Goal: Task Accomplishment & Management: Manage account settings

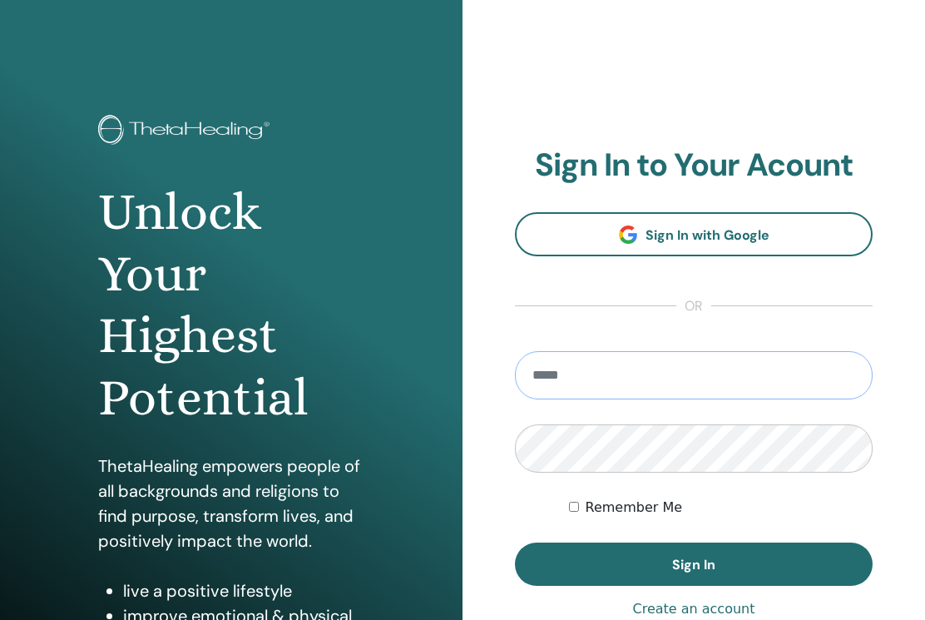
type input "**********"
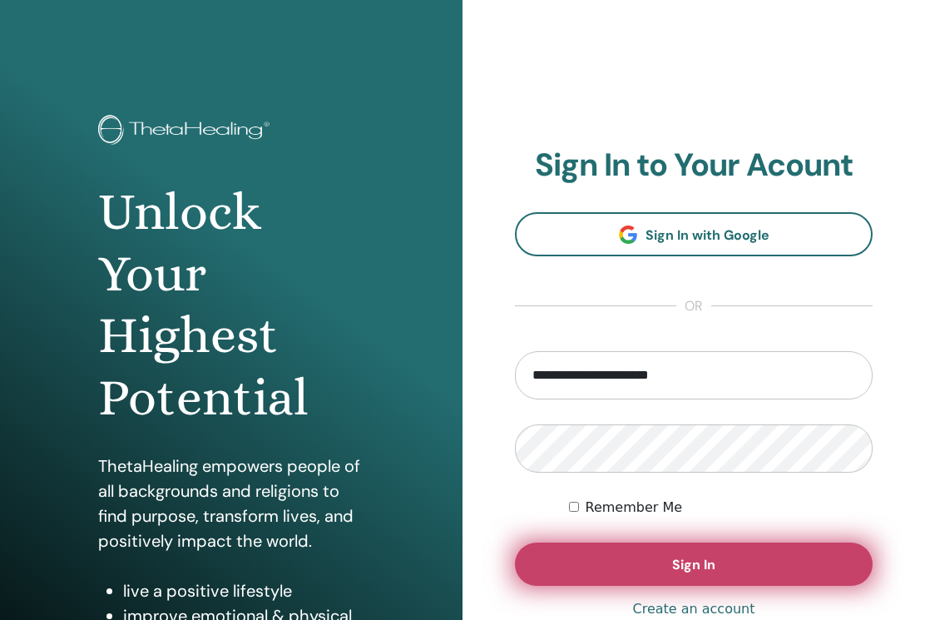
click at [653, 563] on button "Sign In" at bounding box center [694, 563] width 358 height 43
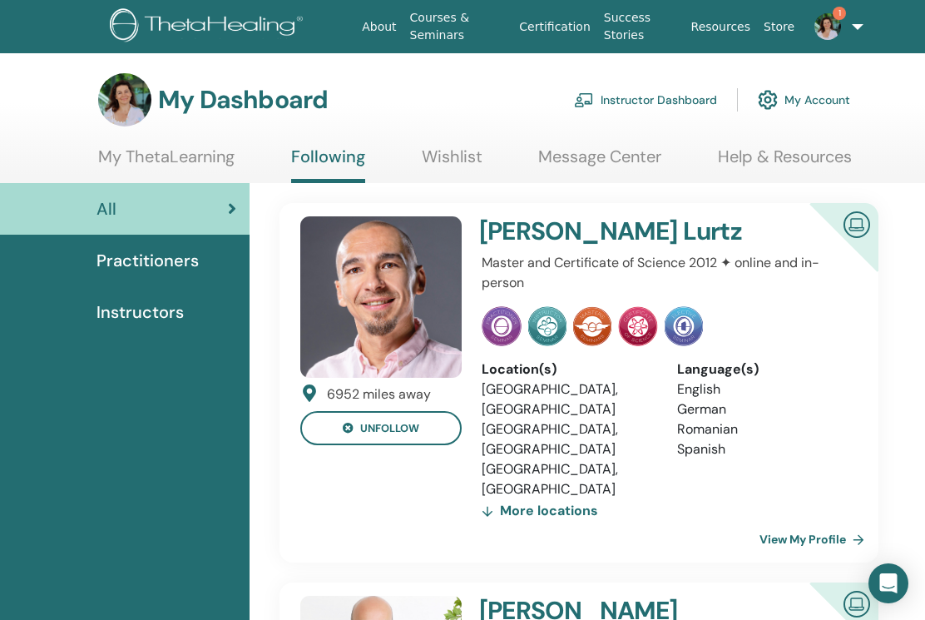
click at [828, 22] on img at bounding box center [828, 26] width 27 height 27
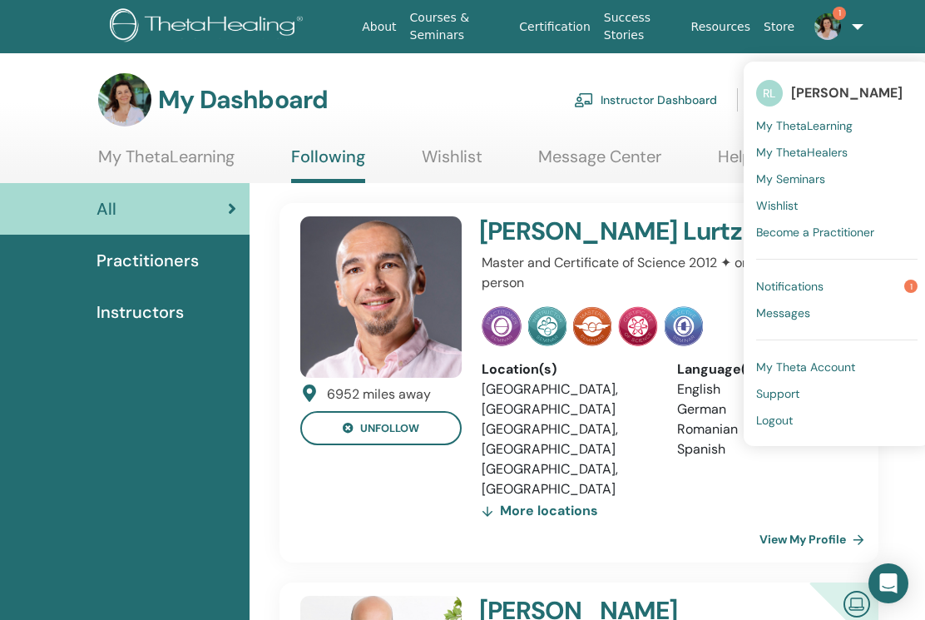
click at [823, 282] on link "Notifications 1" at bounding box center [836, 286] width 161 height 27
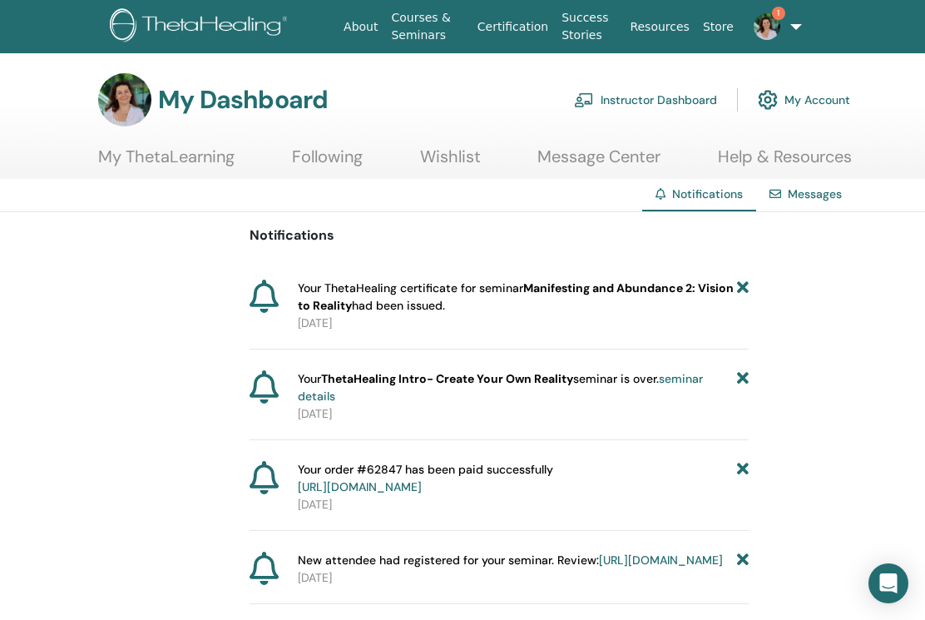
click at [627, 286] on b "Manifesting and Abundance 2: Vision to Reality" at bounding box center [516, 296] width 436 height 32
click at [330, 302] on b "Manifesting and Abundance 2: Vision to Reality" at bounding box center [516, 296] width 436 height 32
click at [387, 288] on span "Your ThetaHealing certificate for seminar Manifesting and Abundance 2: Vision t…" at bounding box center [517, 297] width 439 height 35
click at [613, 296] on span "Your ThetaHealing certificate for seminar Manifesting and Abundance 2: Vision t…" at bounding box center [517, 297] width 439 height 35
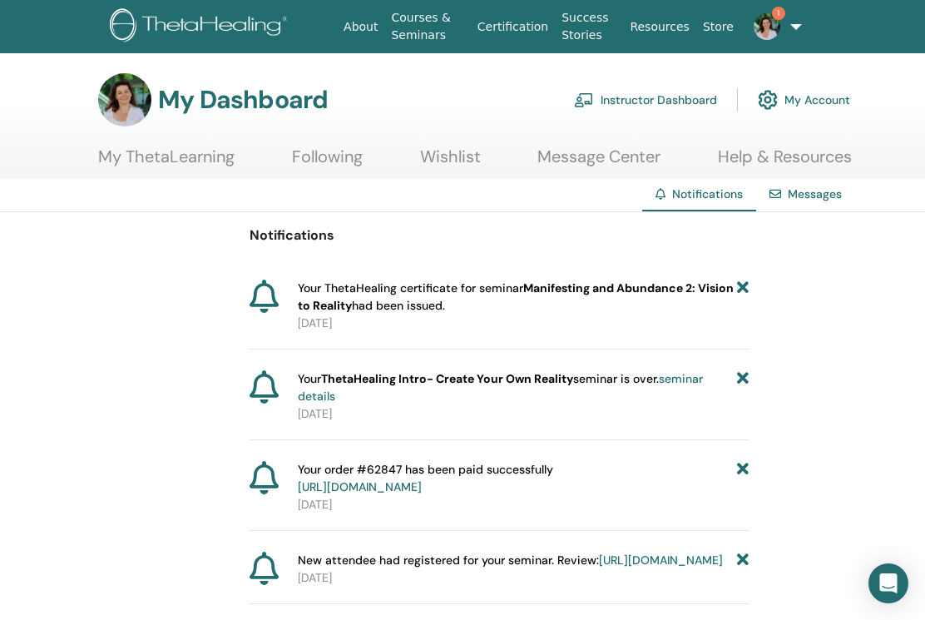
click at [806, 97] on link "My Account" at bounding box center [804, 100] width 92 height 37
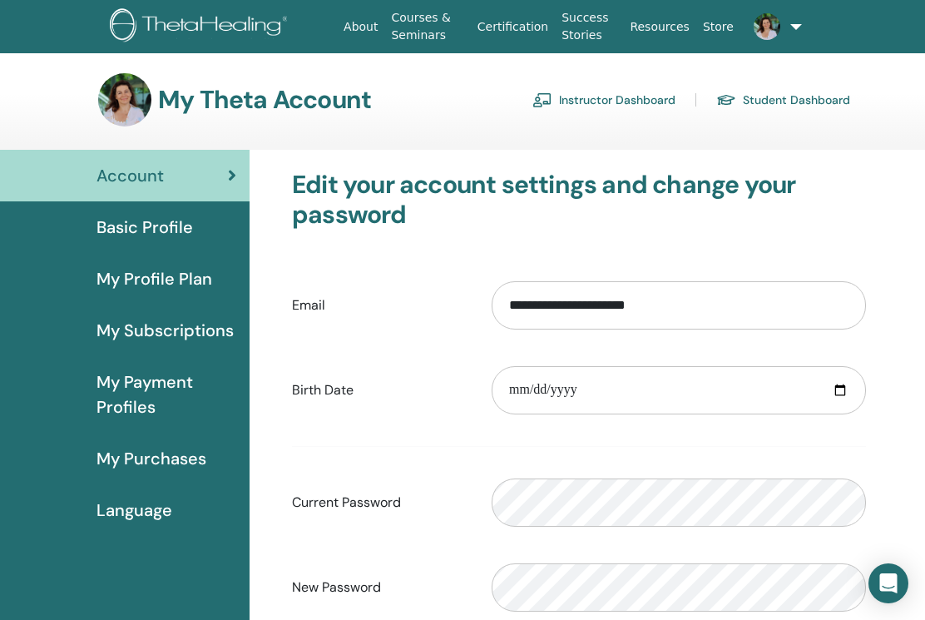
click at [145, 277] on span "My Profile Plan" at bounding box center [155, 278] width 116 height 25
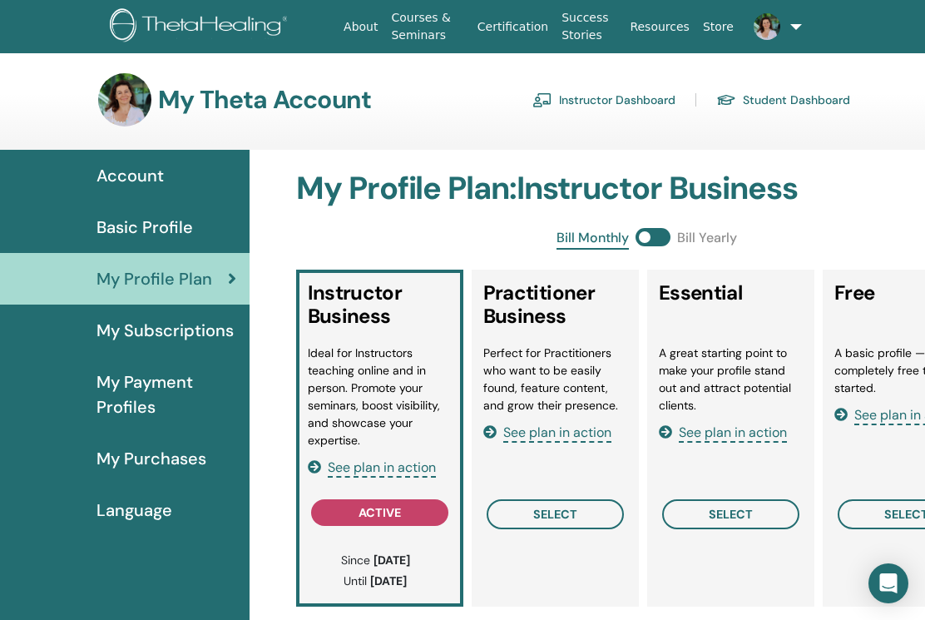
click at [141, 176] on span "Account" at bounding box center [130, 175] width 67 height 25
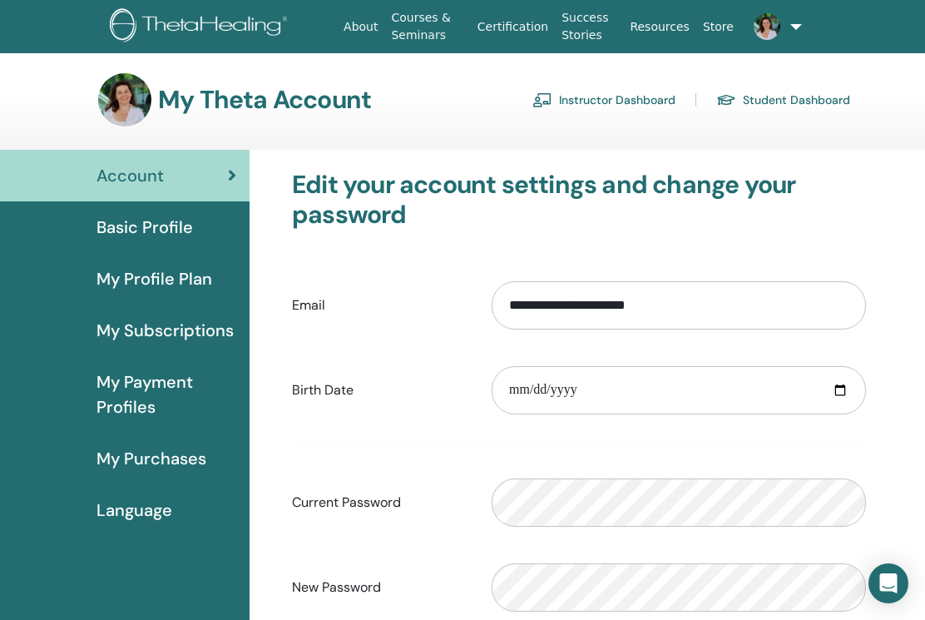
click at [130, 217] on span "Basic Profile" at bounding box center [145, 227] width 97 height 25
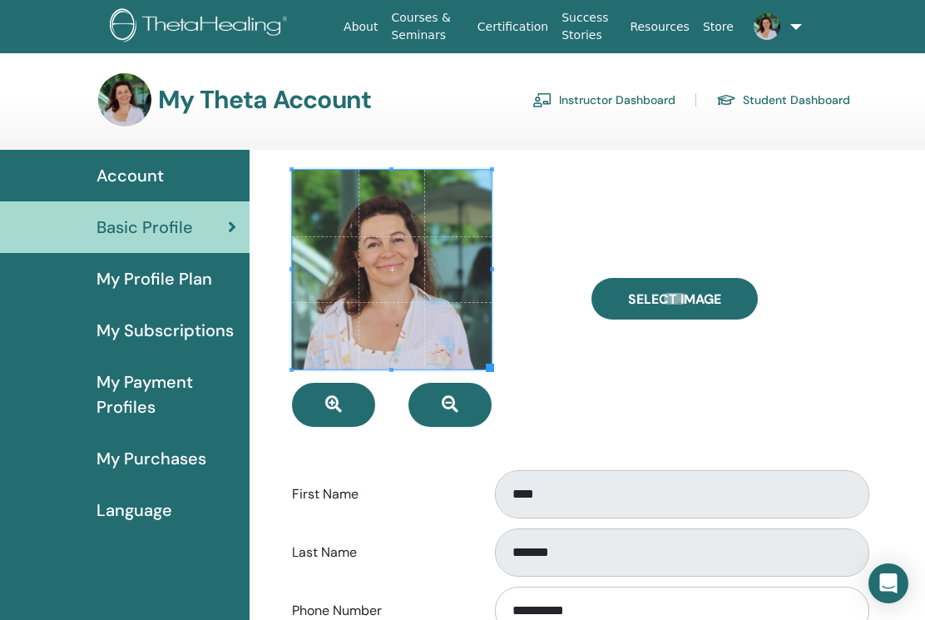
click at [159, 270] on span "My Profile Plan" at bounding box center [155, 278] width 116 height 25
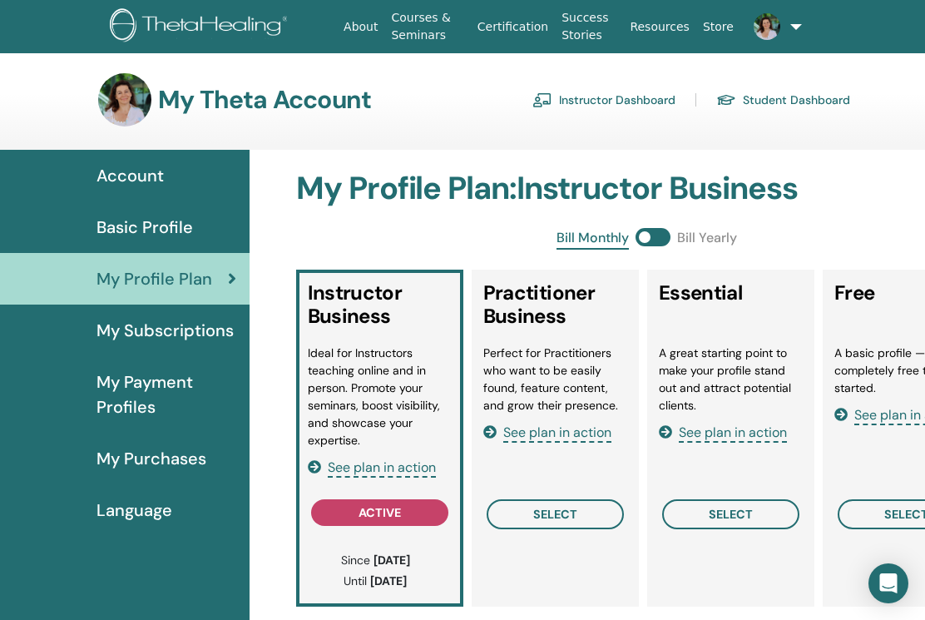
click at [161, 387] on span "My Payment Profiles" at bounding box center [167, 394] width 140 height 50
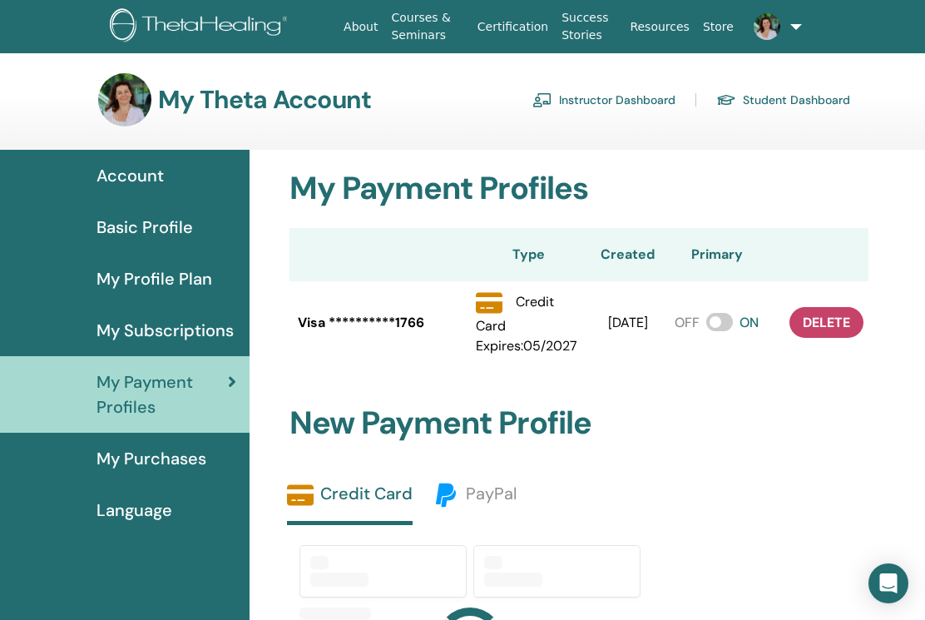
click at [781, 91] on link "Student Dashboard" at bounding box center [783, 100] width 134 height 27
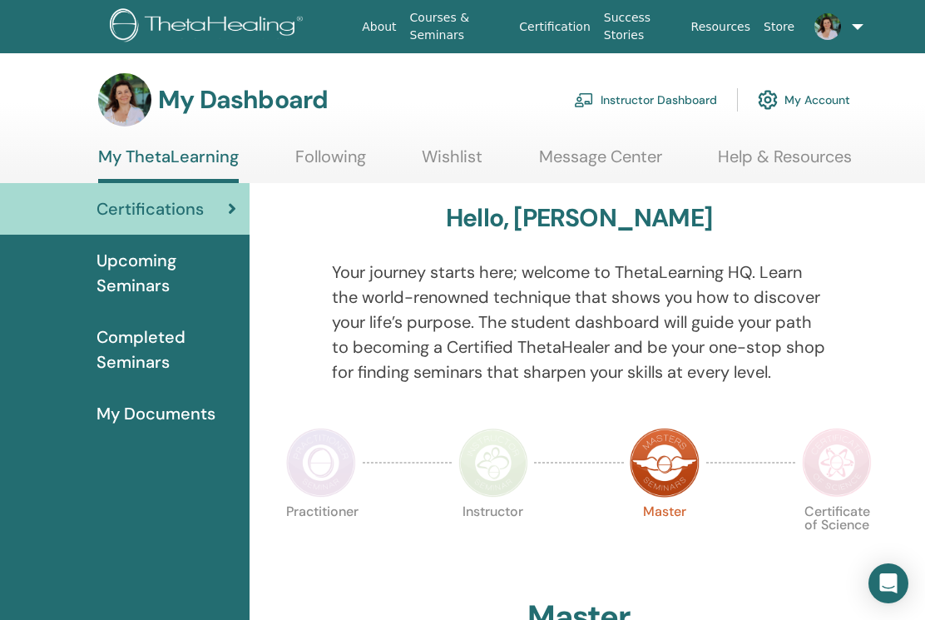
click at [617, 156] on link "Message Center" at bounding box center [600, 162] width 123 height 32
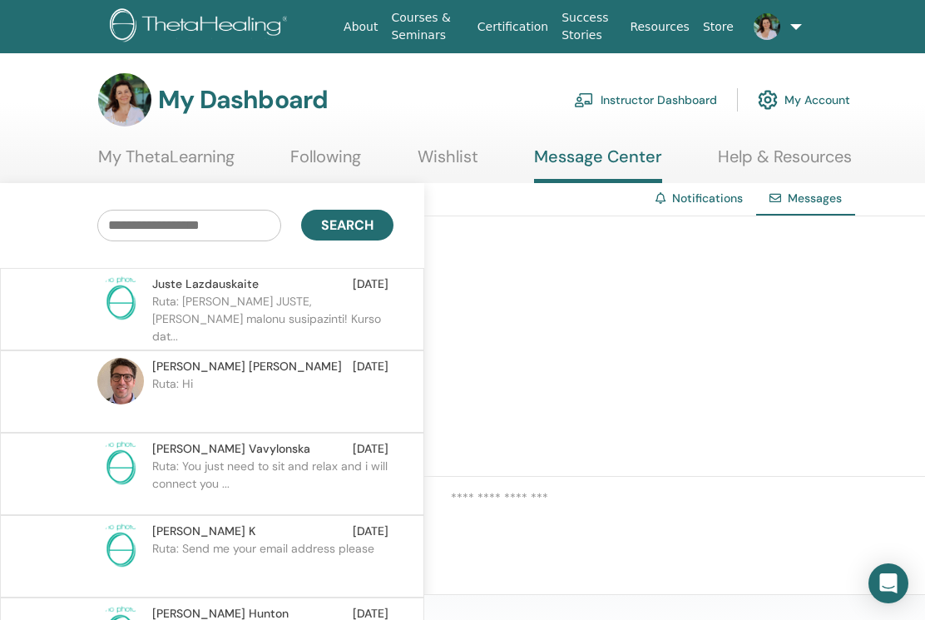
click at [449, 159] on link "Wishlist" at bounding box center [448, 162] width 61 height 32
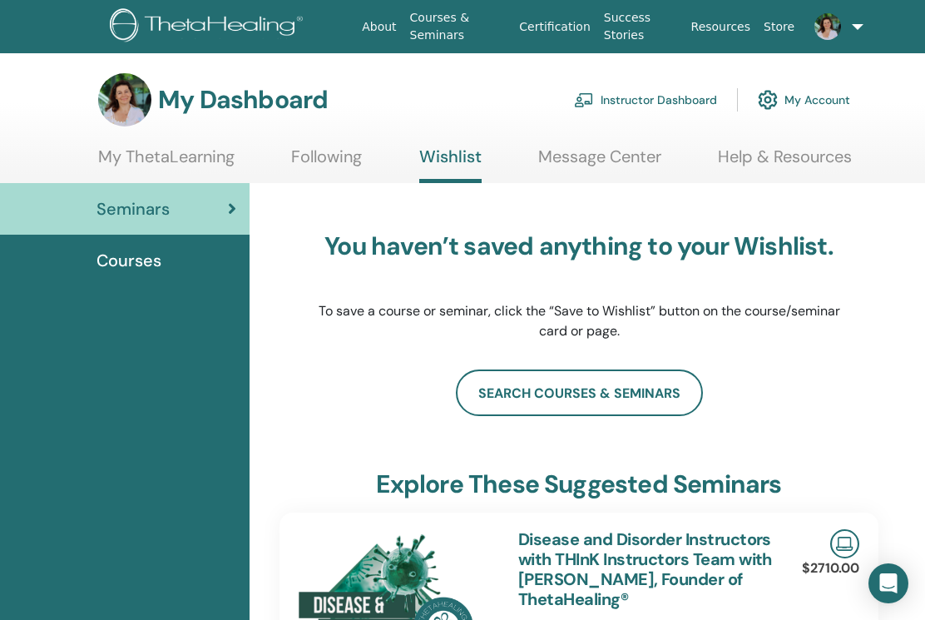
click at [578, 150] on link "Message Center" at bounding box center [599, 162] width 123 height 32
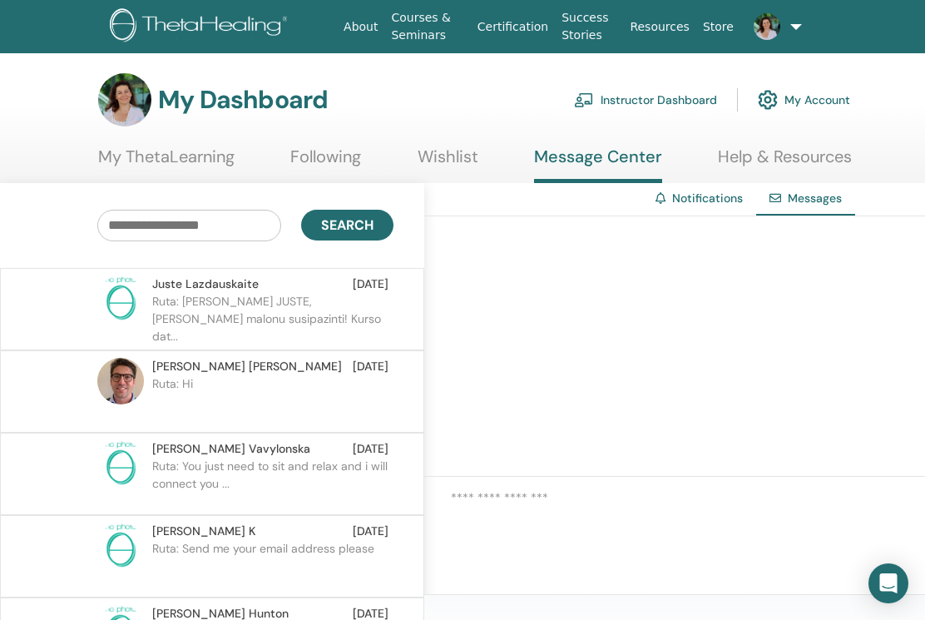
click at [817, 156] on link "Help & Resources" at bounding box center [785, 162] width 134 height 32
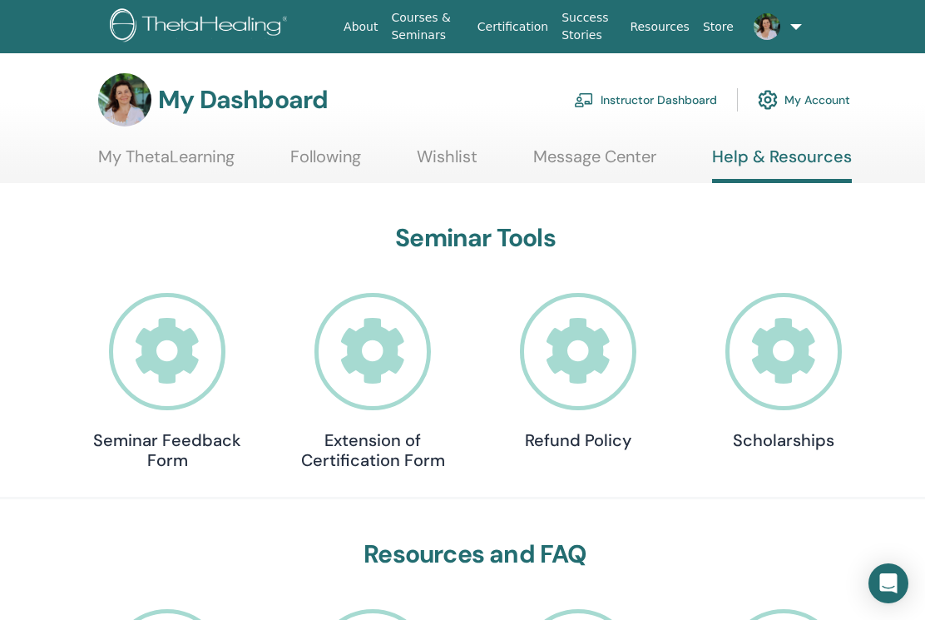
click at [146, 157] on link "My ThetaLearning" at bounding box center [166, 162] width 136 height 32
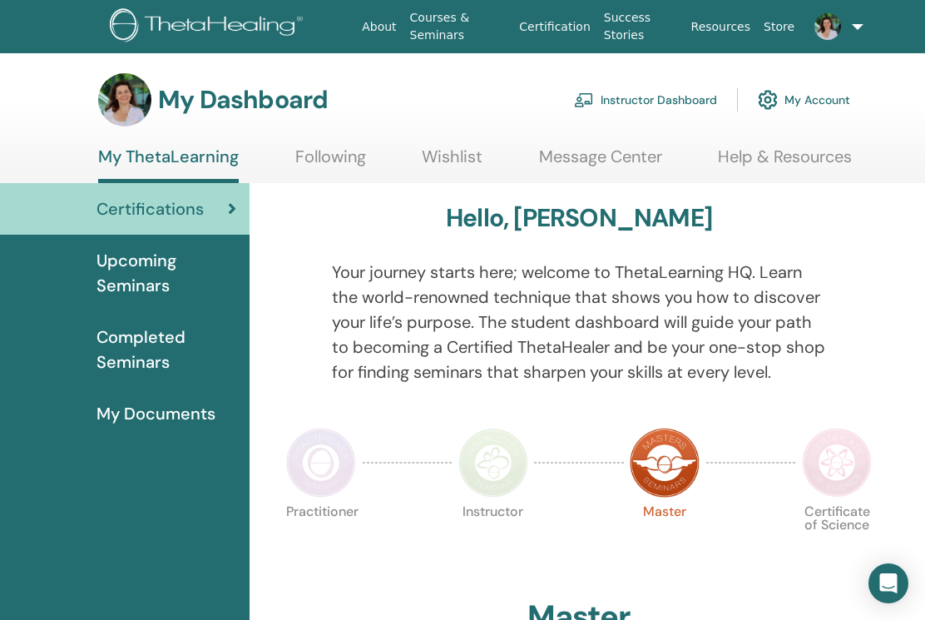
click at [680, 102] on link "Instructor Dashboard" at bounding box center [645, 100] width 143 height 37
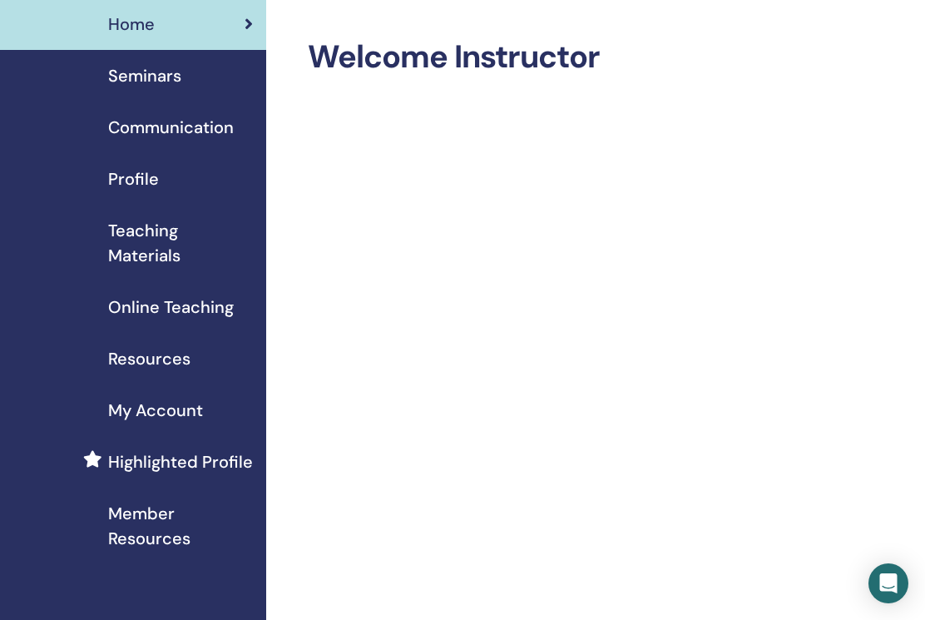
scroll to position [59, 0]
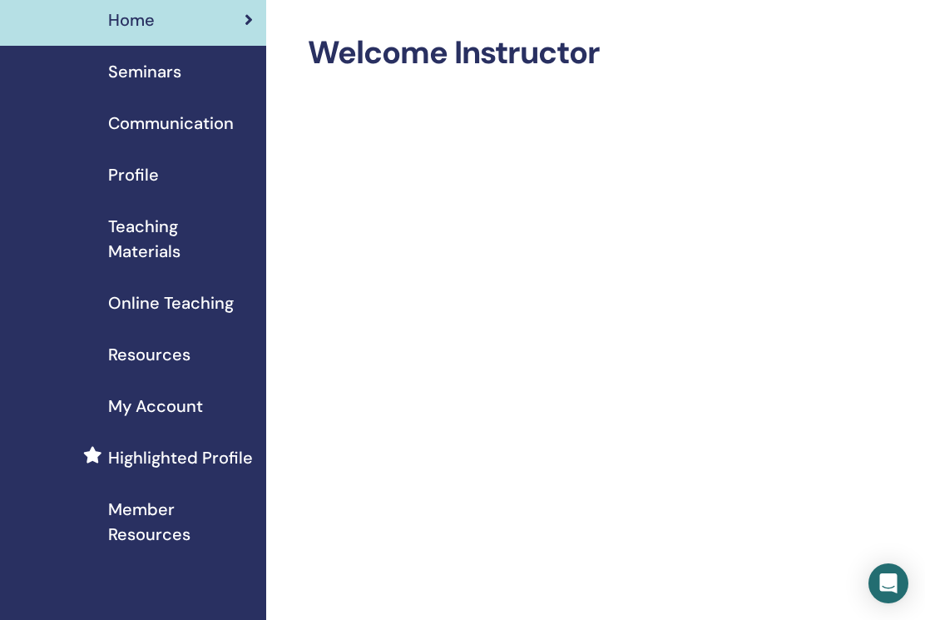
click at [153, 68] on span "Seminars" at bounding box center [144, 71] width 73 height 25
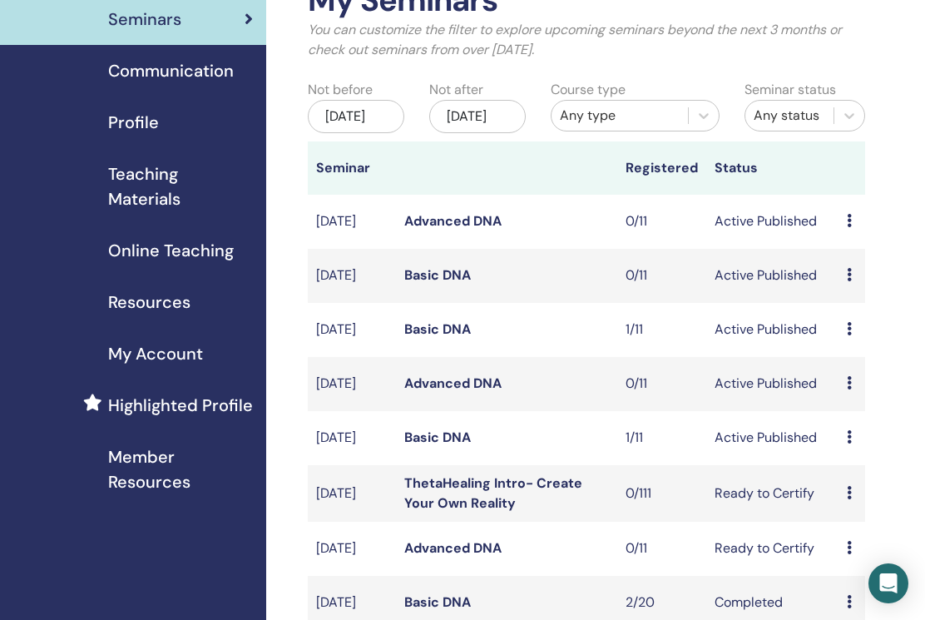
scroll to position [111, 2]
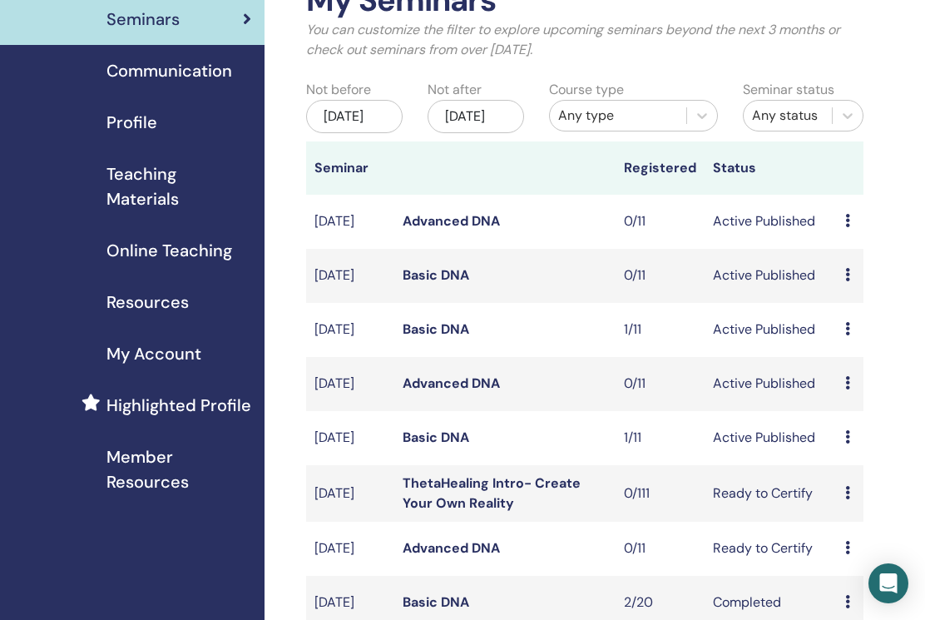
click at [433, 338] on link "Basic DNA" at bounding box center [436, 328] width 67 height 17
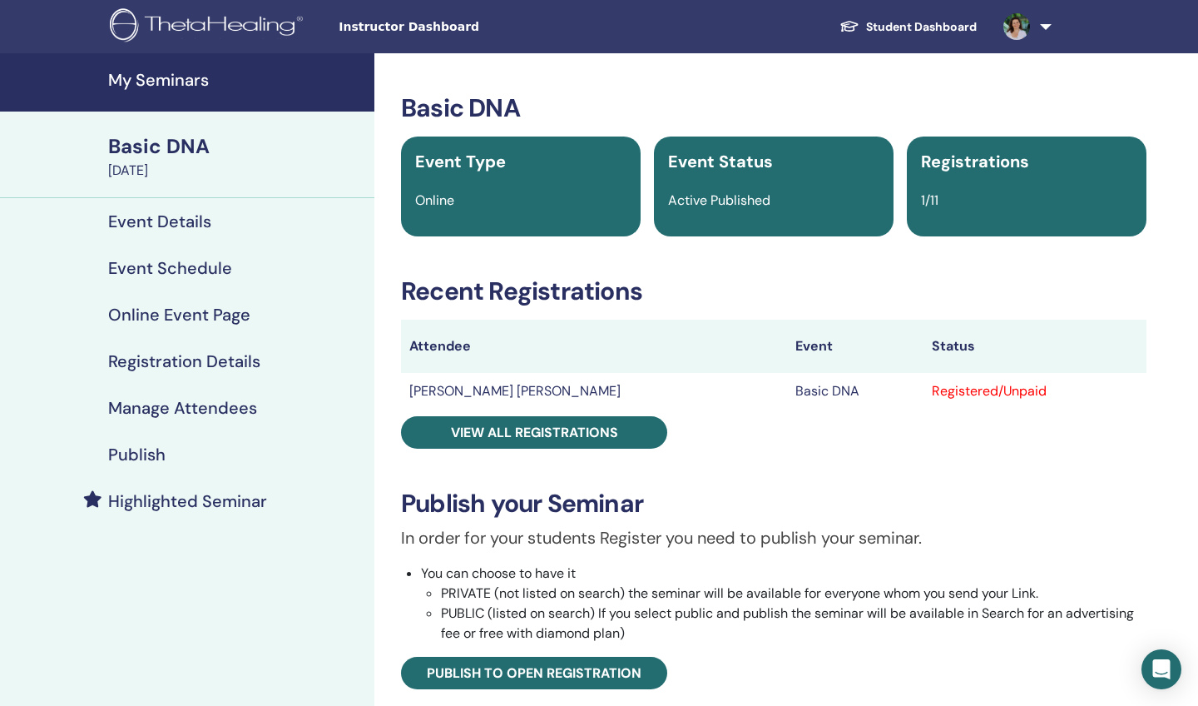
click at [924, 394] on div "Registered/Unpaid" at bounding box center [1035, 391] width 206 height 20
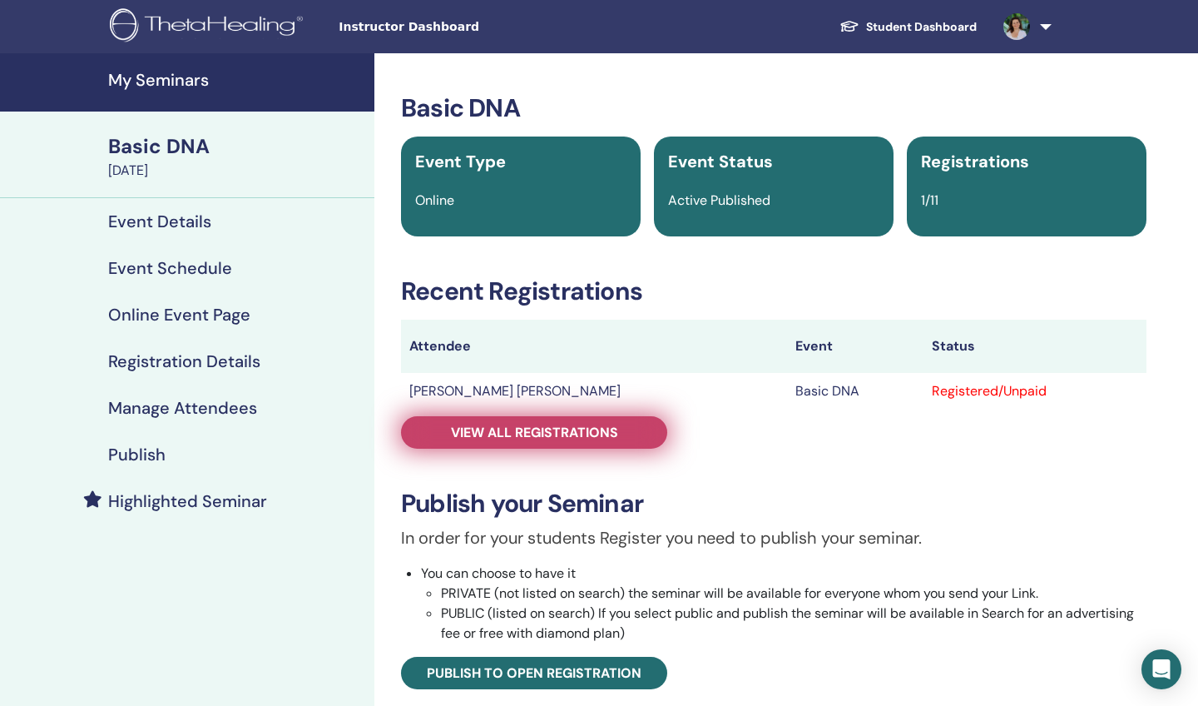
click at [536, 426] on span "View all registrations" at bounding box center [534, 432] width 167 height 17
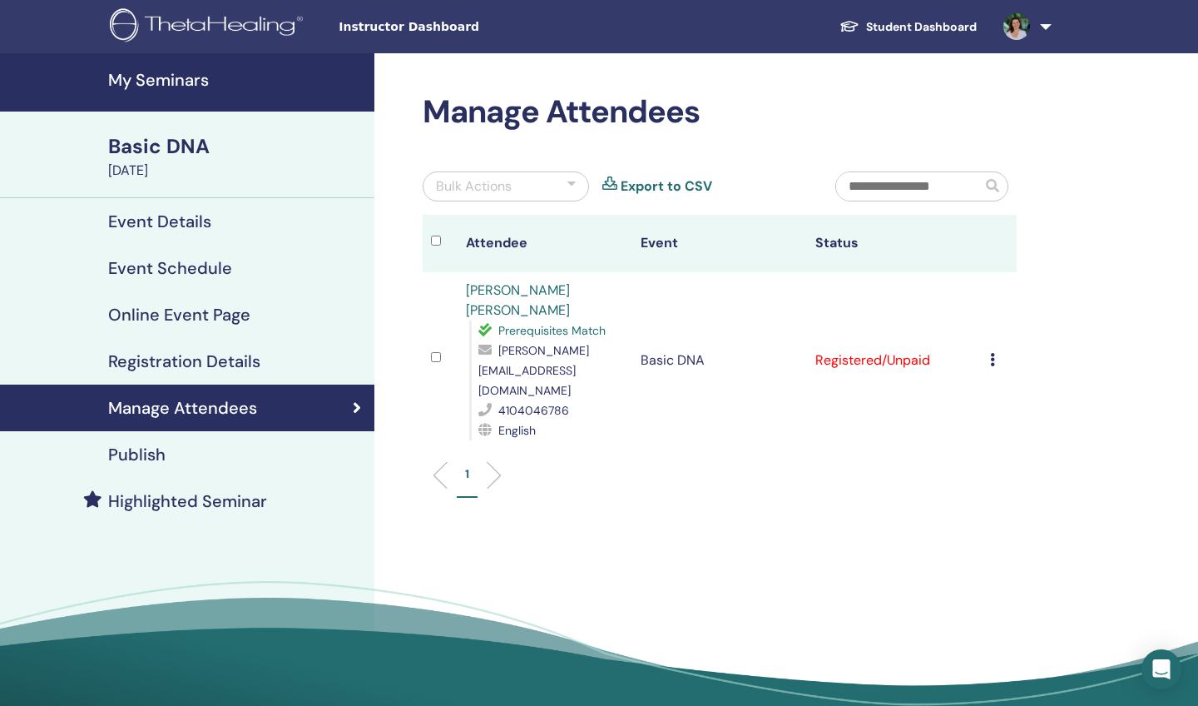
click at [898, 339] on td "Registered/Unpaid" at bounding box center [894, 360] width 175 height 176
click at [830, 338] on td "Registered/Unpaid" at bounding box center [894, 360] width 175 height 176
click at [924, 353] on icon at bounding box center [992, 359] width 5 height 13
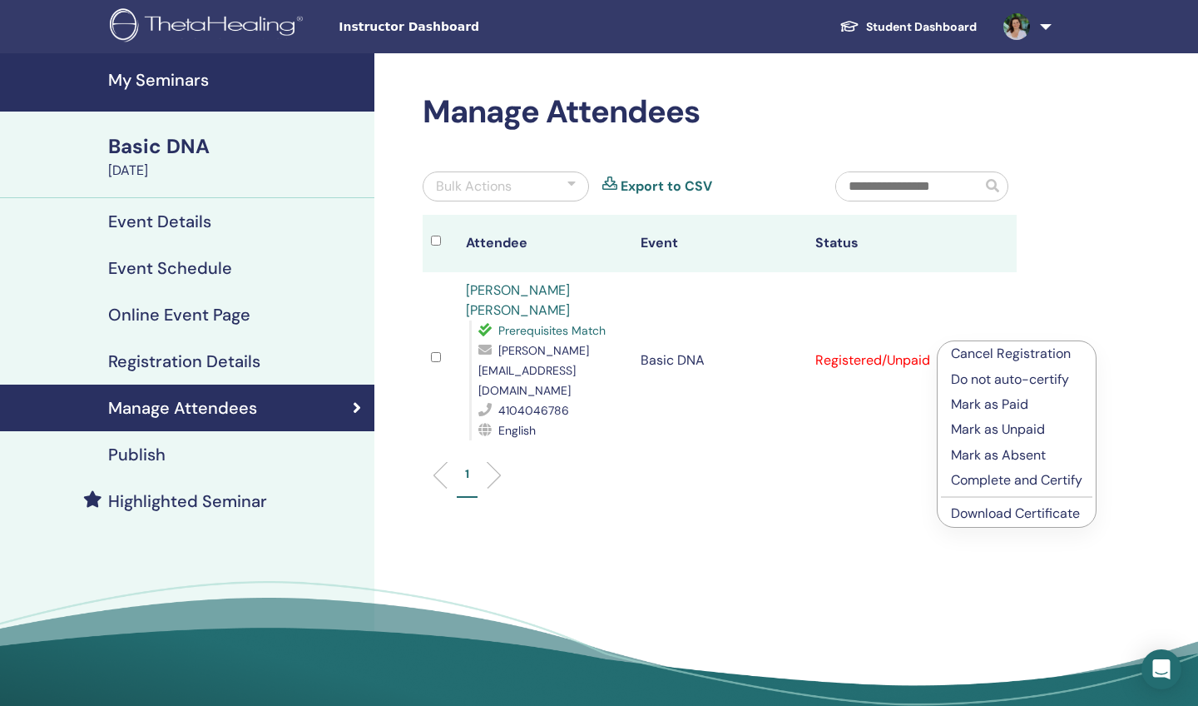
click at [924, 404] on p "Mark as Paid" at bounding box center [1016, 404] width 131 height 20
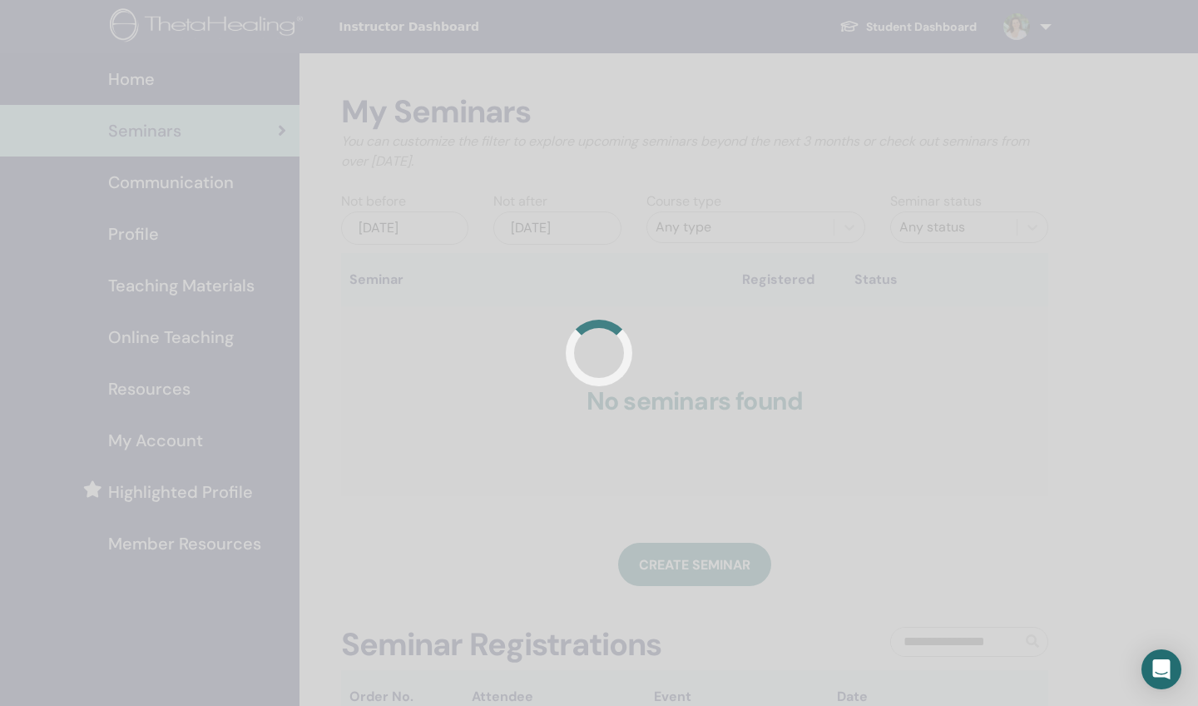
scroll to position [111, 0]
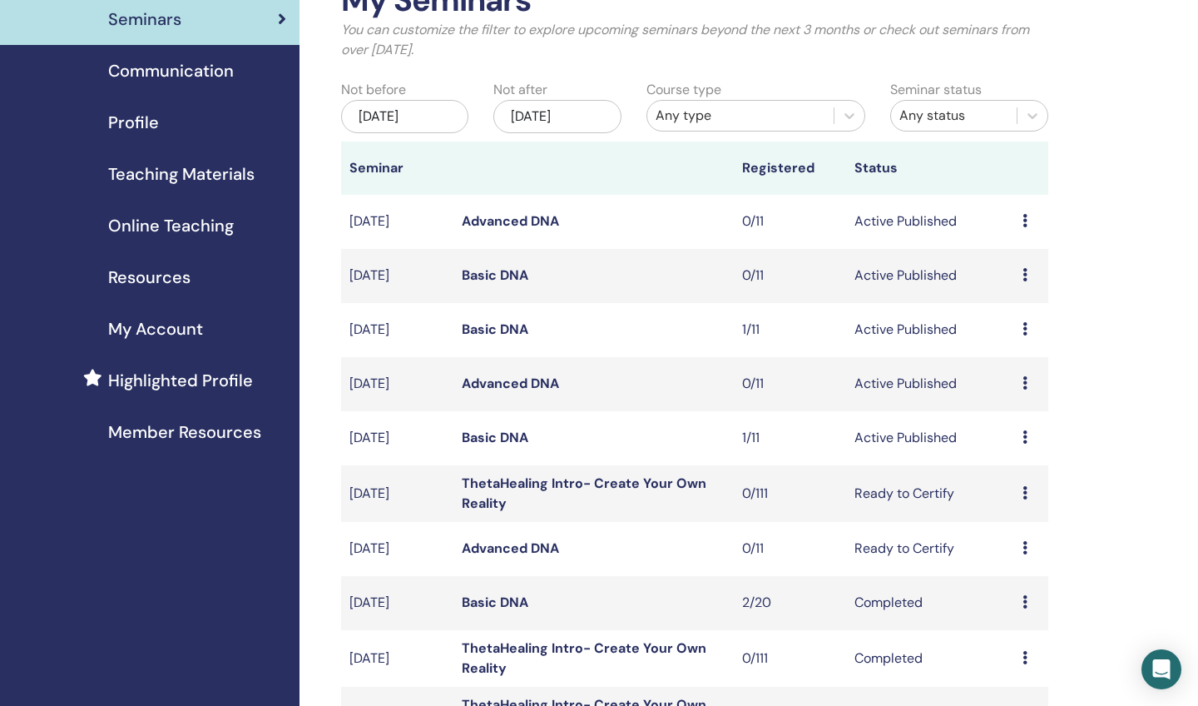
click at [505, 436] on link "Basic DNA" at bounding box center [495, 437] width 67 height 17
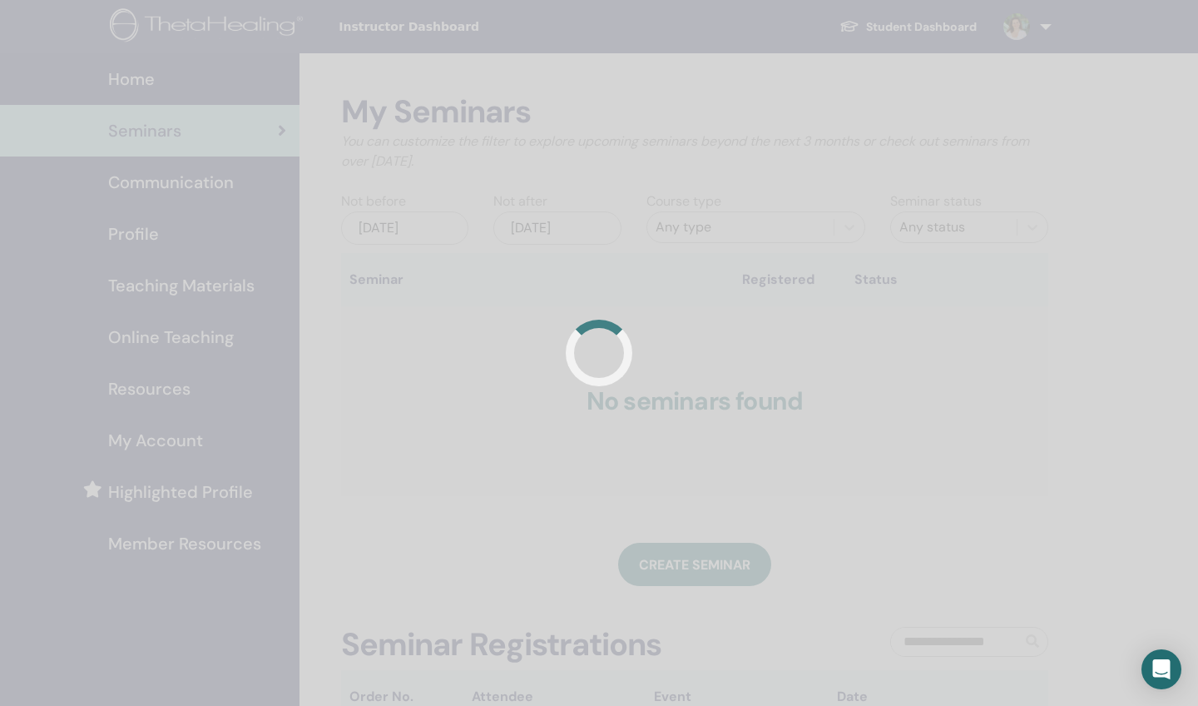
scroll to position [111, 0]
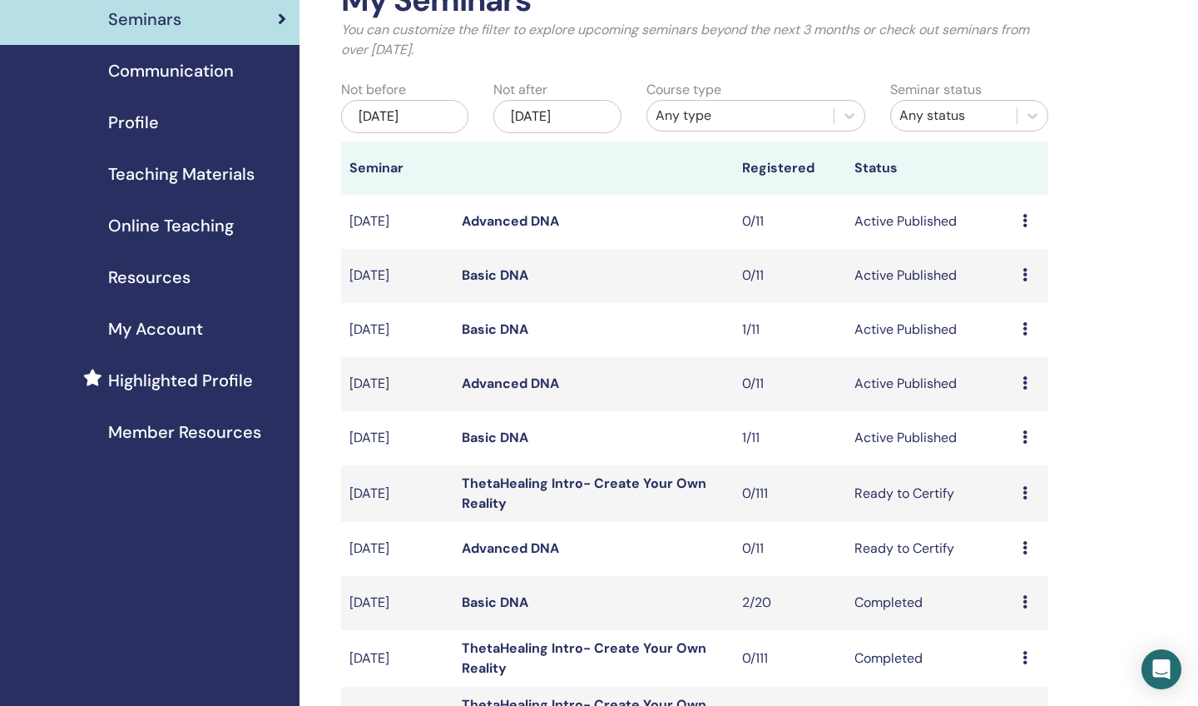
click at [491, 435] on link "Basic DNA" at bounding box center [495, 437] width 67 height 17
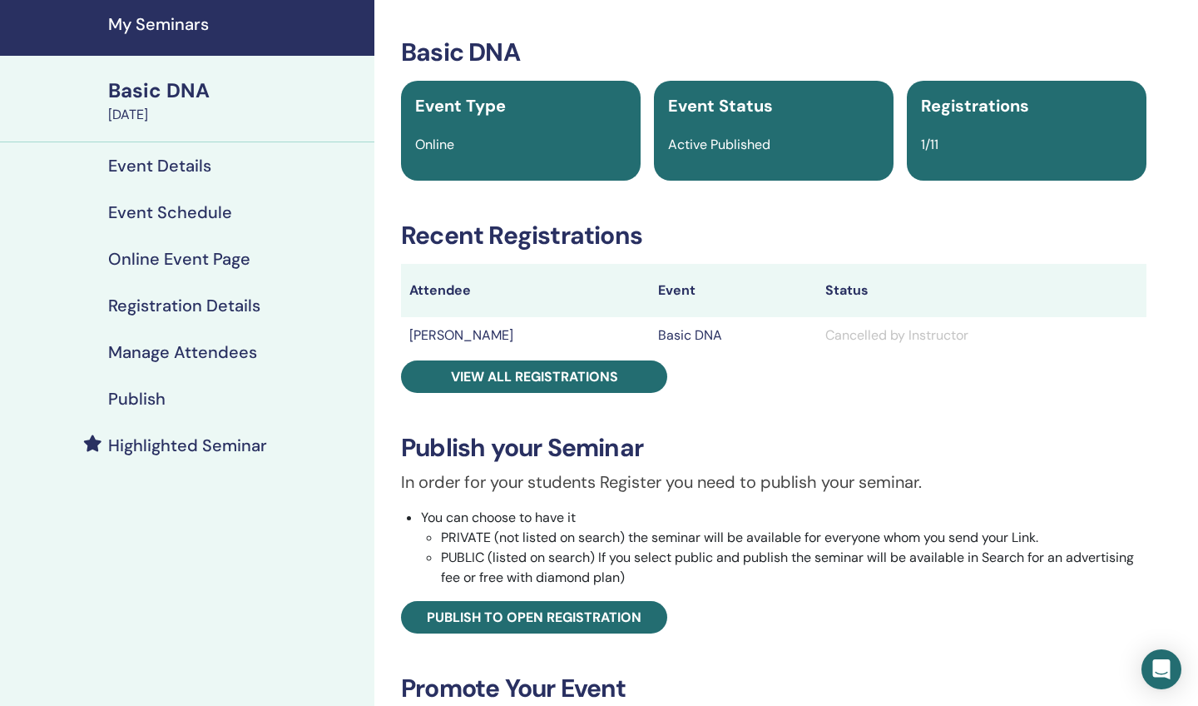
scroll to position [60, 0]
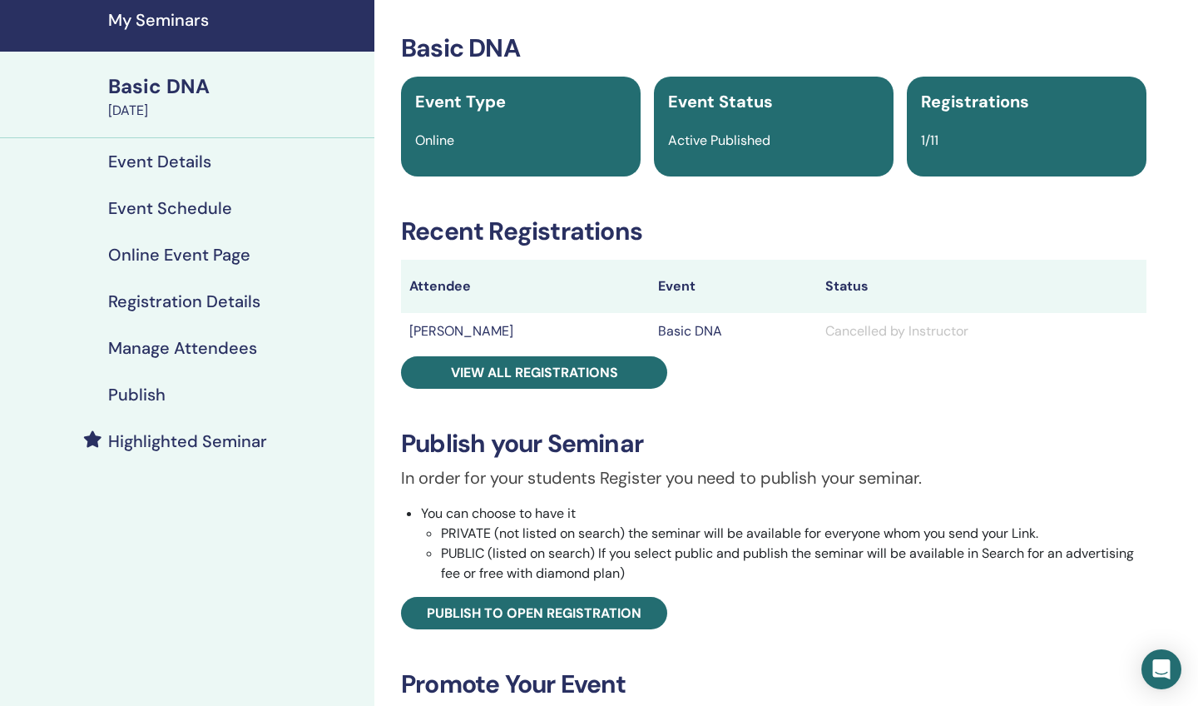
click at [152, 163] on h4 "Event Details" at bounding box center [159, 161] width 103 height 20
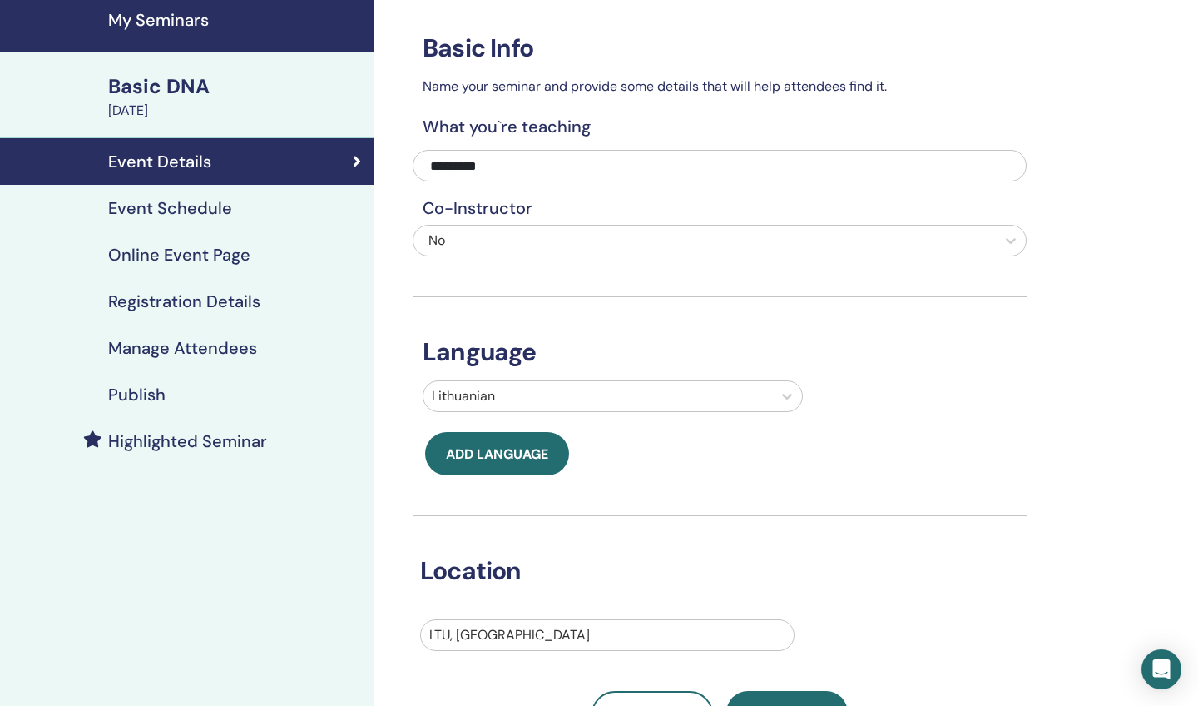
click at [176, 206] on h4 "Event Schedule" at bounding box center [170, 208] width 124 height 20
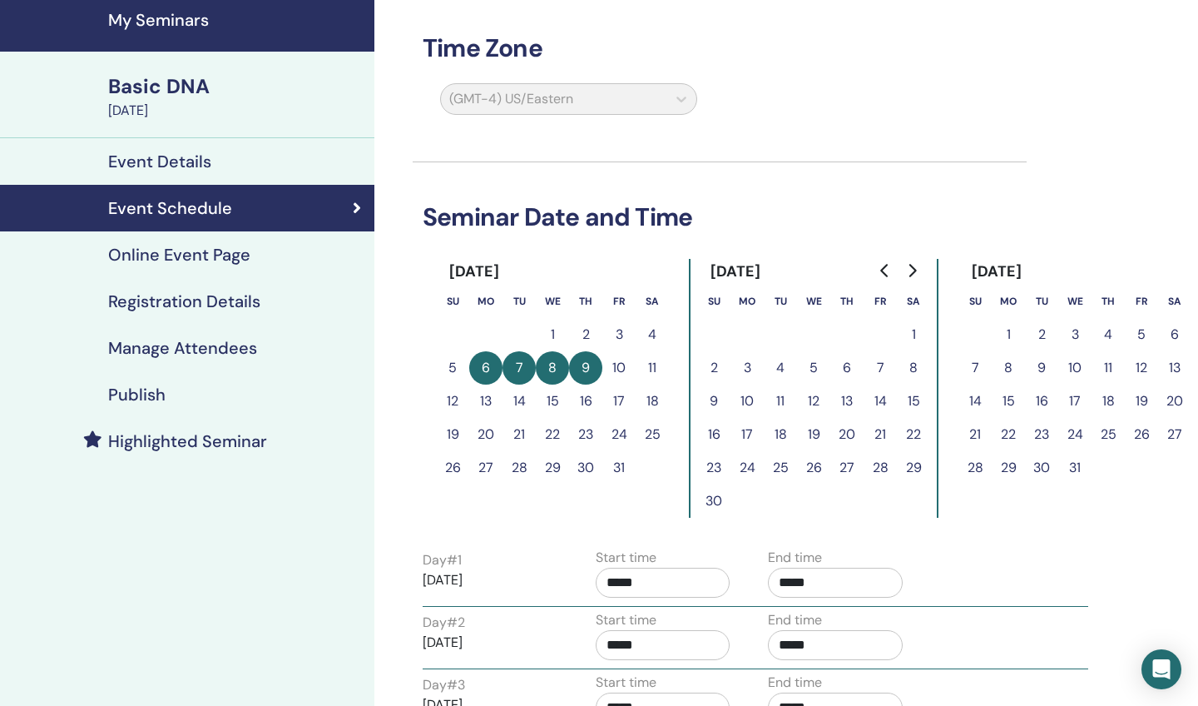
click at [166, 151] on h4 "Event Details" at bounding box center [159, 161] width 103 height 20
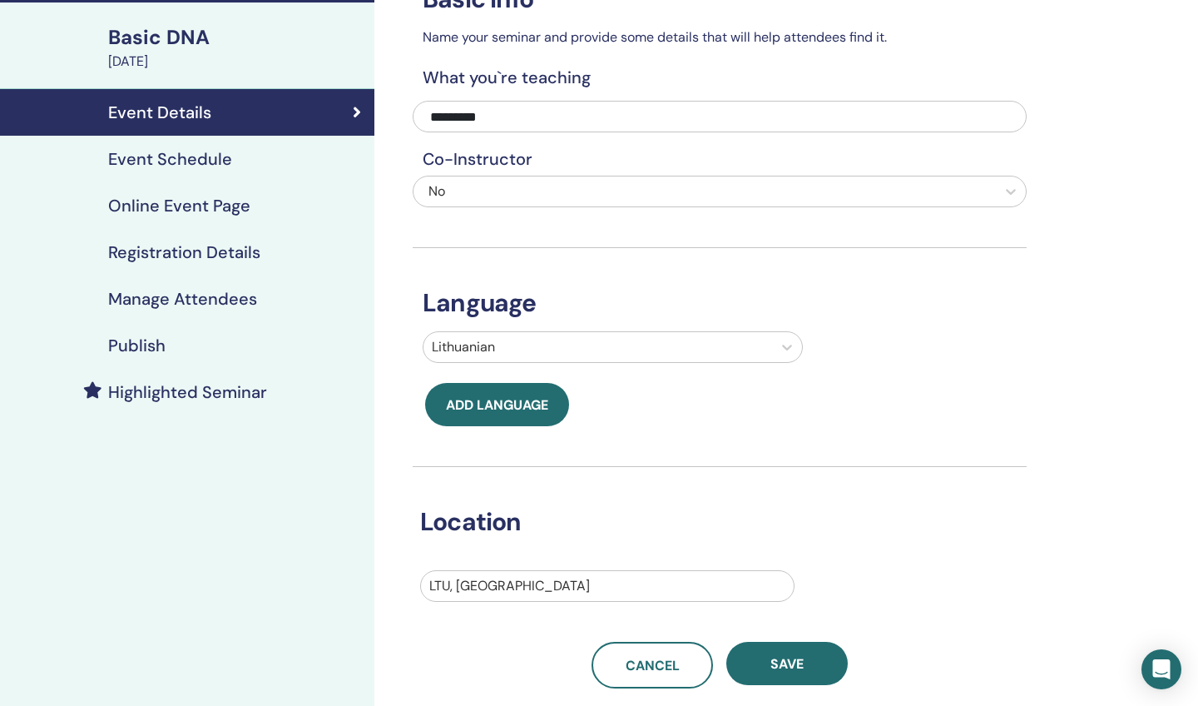
scroll to position [108, 0]
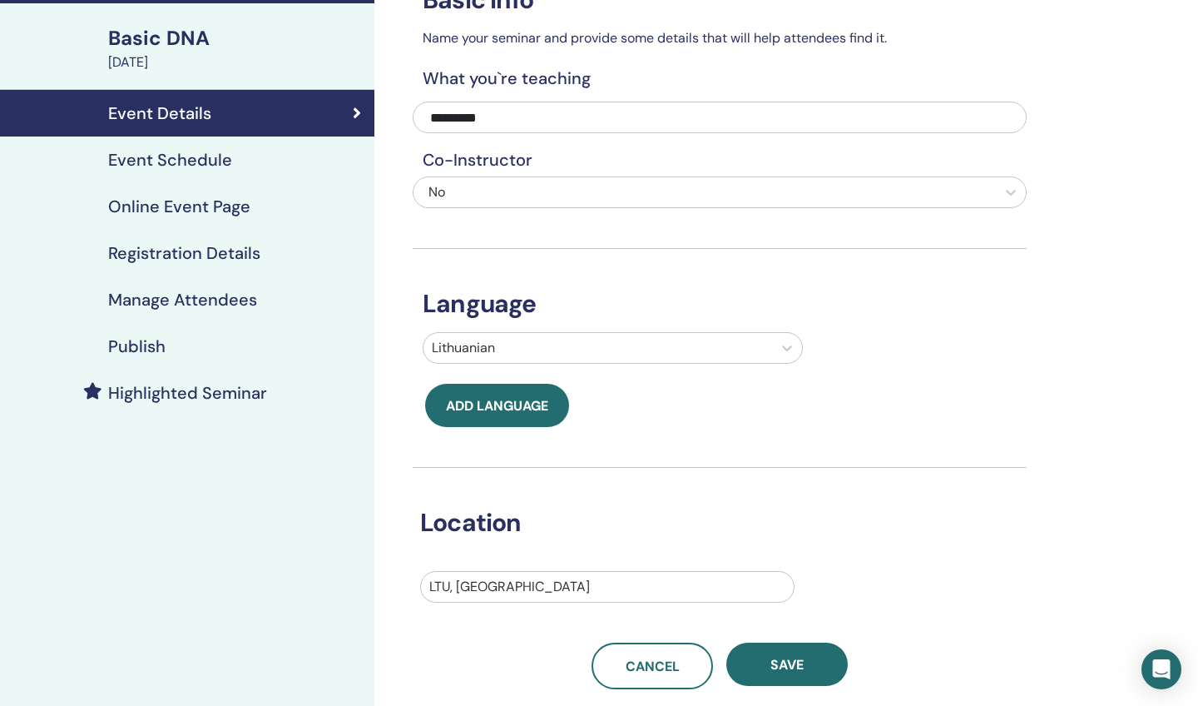
click at [201, 151] on h4 "Event Schedule" at bounding box center [170, 160] width 124 height 20
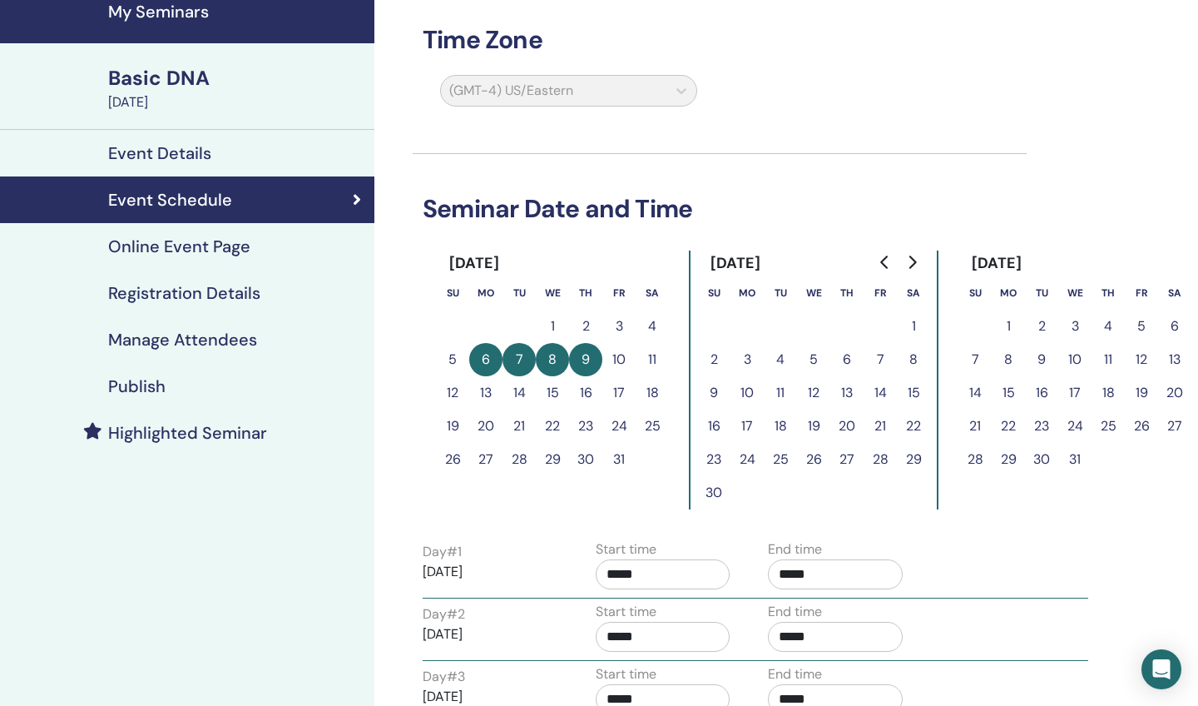
scroll to position [67, 0]
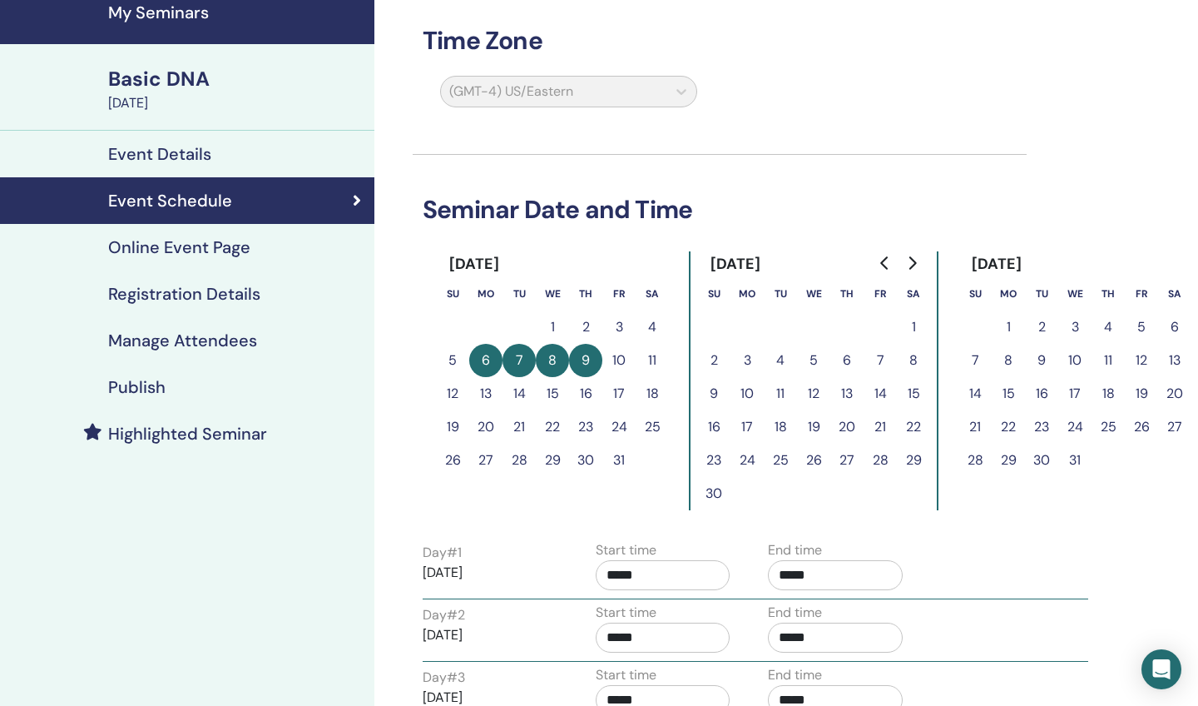
click at [676, 92] on div "(GMT-4) US/Eastern" at bounding box center [568, 95] width 277 height 38
click at [190, 154] on h4 "Event Details" at bounding box center [159, 154] width 103 height 20
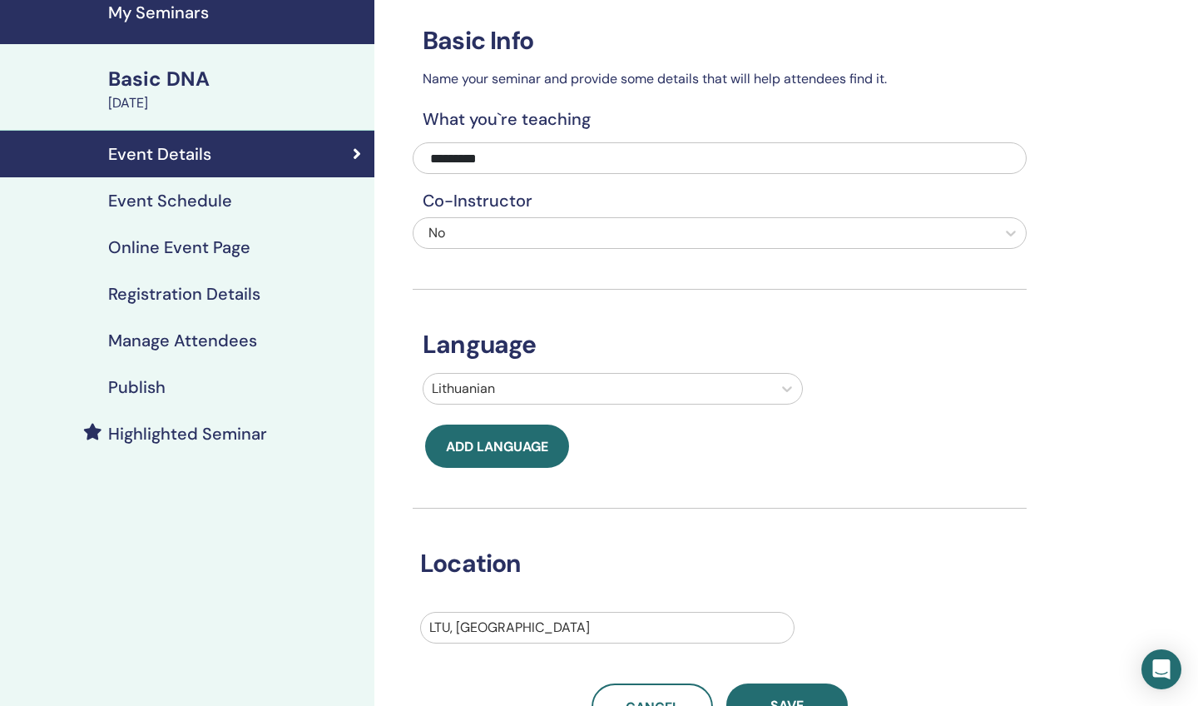
click at [207, 251] on h4 "Online Event Page" at bounding box center [179, 247] width 142 height 20
